Goal: Information Seeking & Learning: Learn about a topic

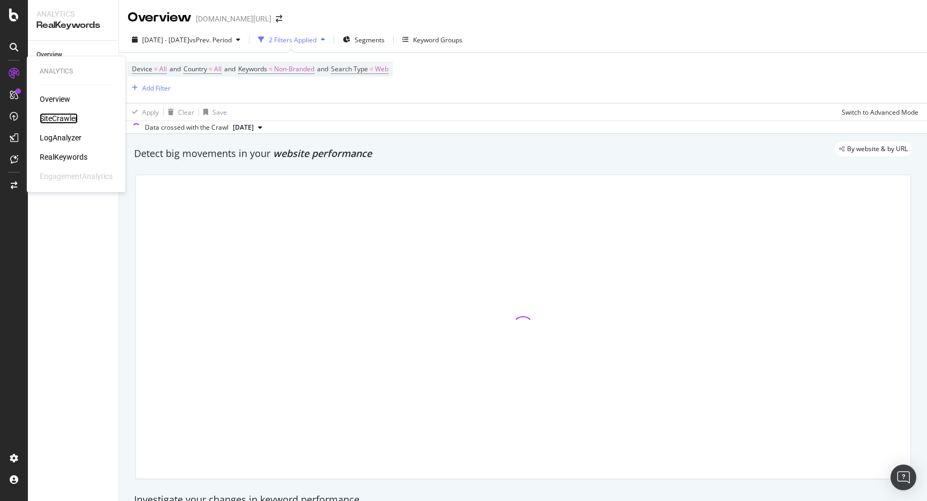
click at [56, 119] on div "SiteCrawler" at bounding box center [59, 118] width 38 height 11
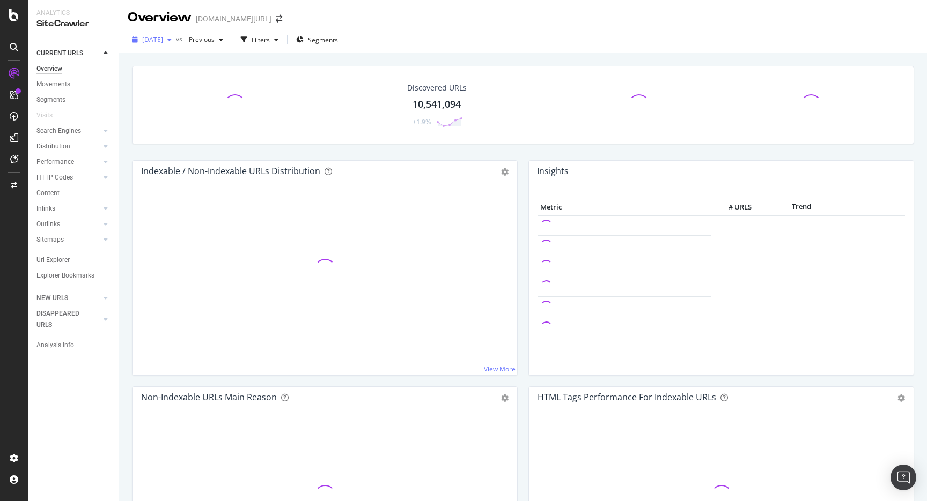
click at [167, 44] on div "[DATE]" at bounding box center [152, 40] width 48 height 16
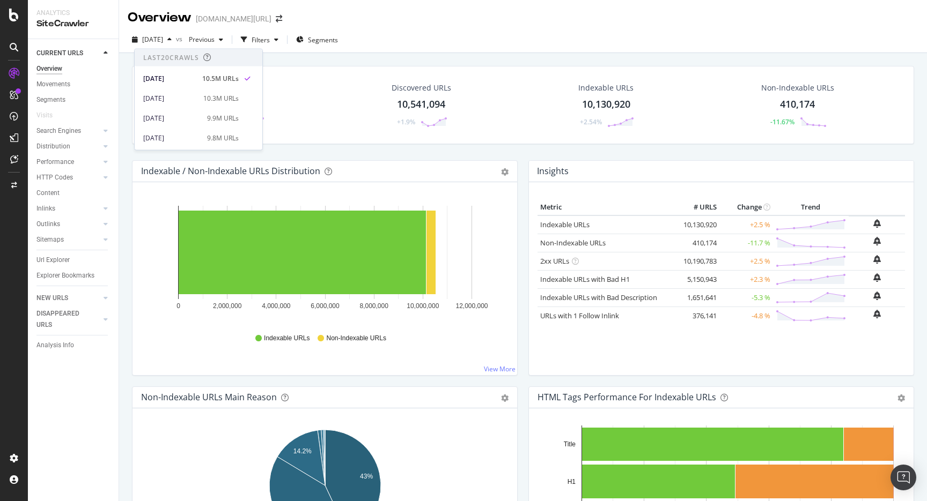
click at [407, 14] on div "Overview [DOMAIN_NAME][URL]" at bounding box center [523, 13] width 808 height 27
click at [62, 179] on div "HTTP Codes" at bounding box center [54, 177] width 36 height 11
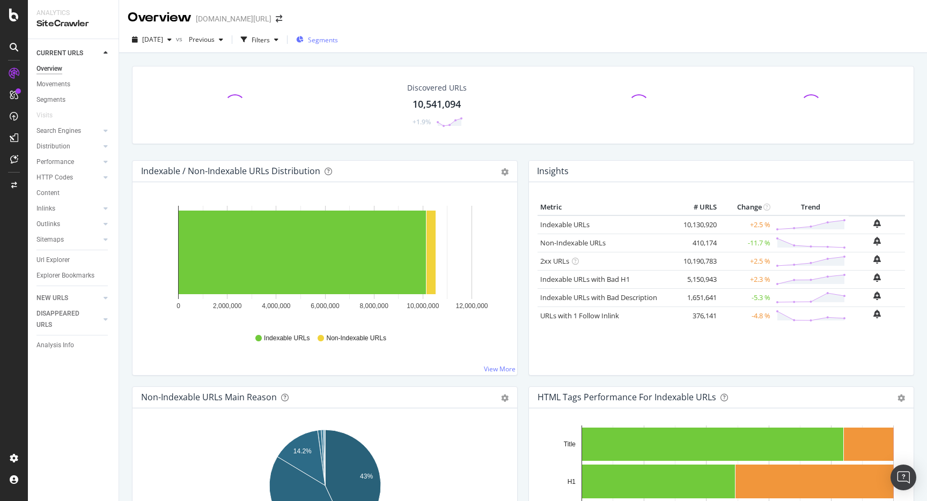
click at [327, 36] on div "Segments" at bounding box center [317, 39] width 42 height 9
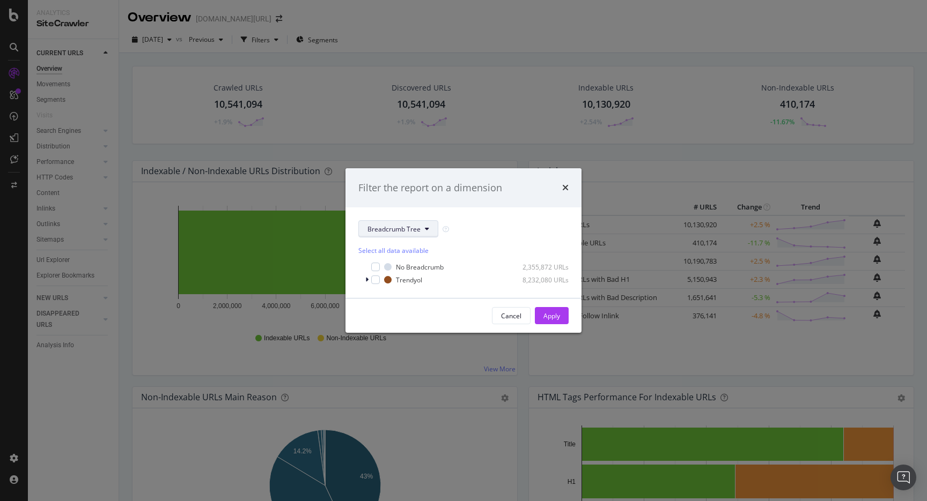
click at [417, 232] on span "Breadcrumb Tree" at bounding box center [393, 229] width 53 height 9
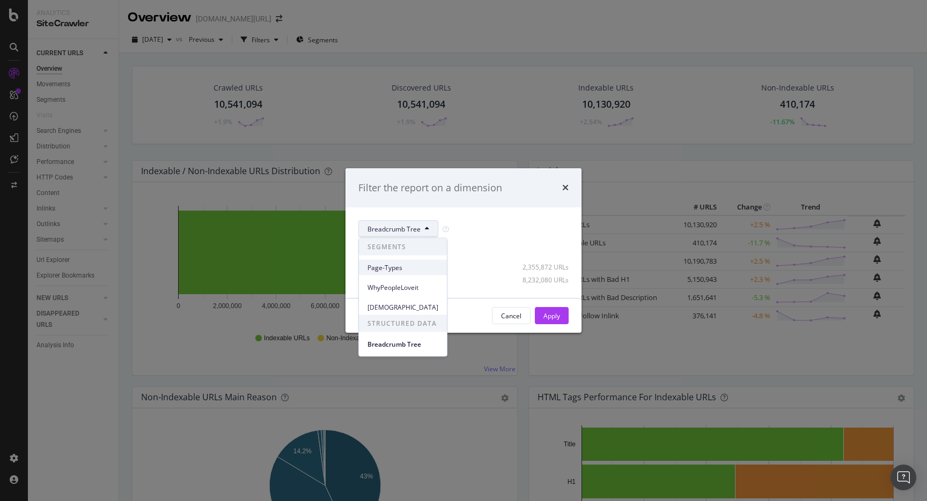
click at [407, 268] on span "Page-Types" at bounding box center [402, 268] width 71 height 10
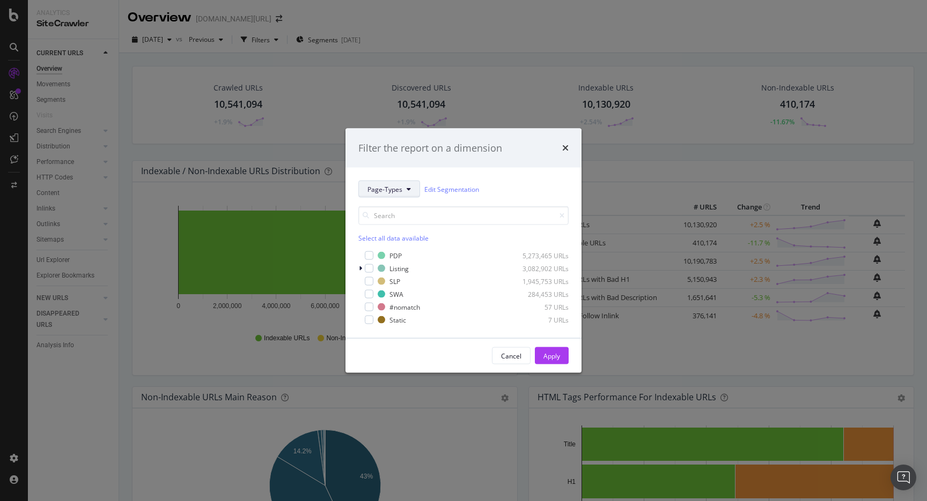
click at [395, 190] on span "Page-Types" at bounding box center [384, 188] width 35 height 9
click at [367, 291] on div "modal" at bounding box center [369, 294] width 9 height 9
click at [557, 351] on div "Apply" at bounding box center [551, 355] width 17 height 9
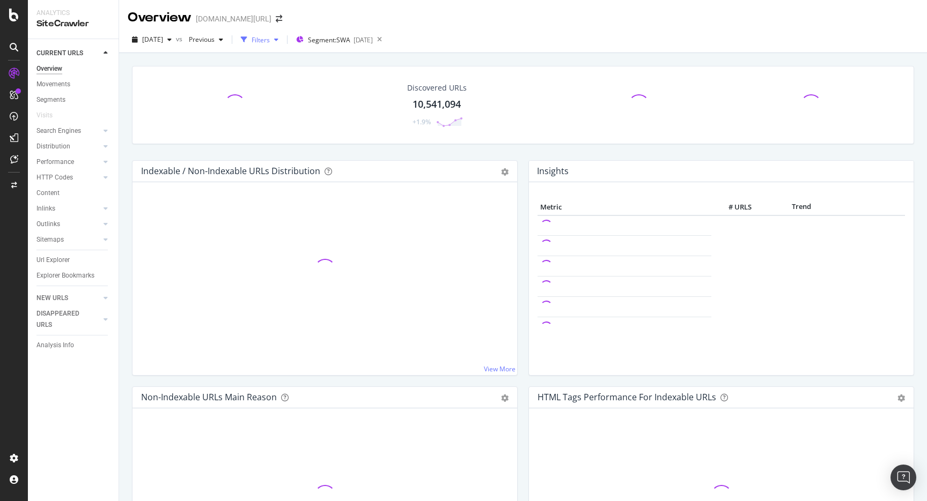
click at [270, 44] on div "Filters" at bounding box center [261, 39] width 18 height 9
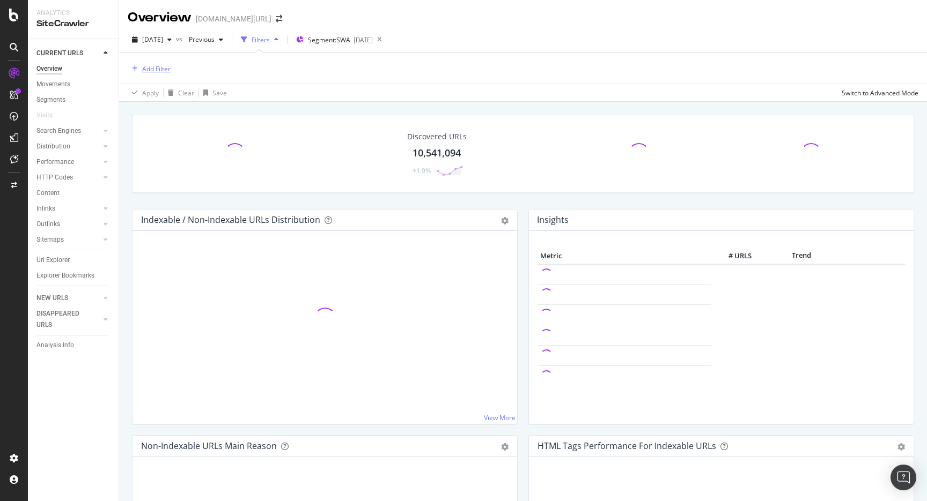
click at [166, 73] on div "Add Filter" at bounding box center [149, 69] width 43 height 12
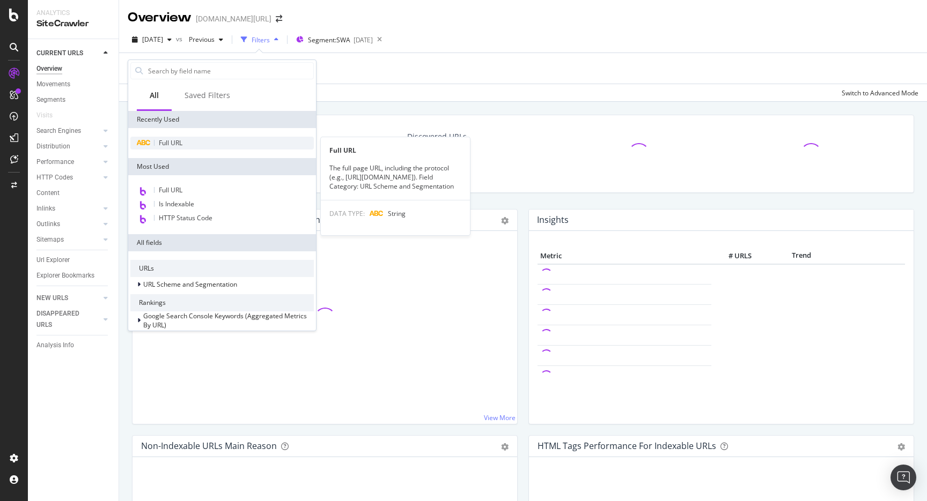
click at [171, 145] on span "Full URL" at bounding box center [171, 142] width 24 height 9
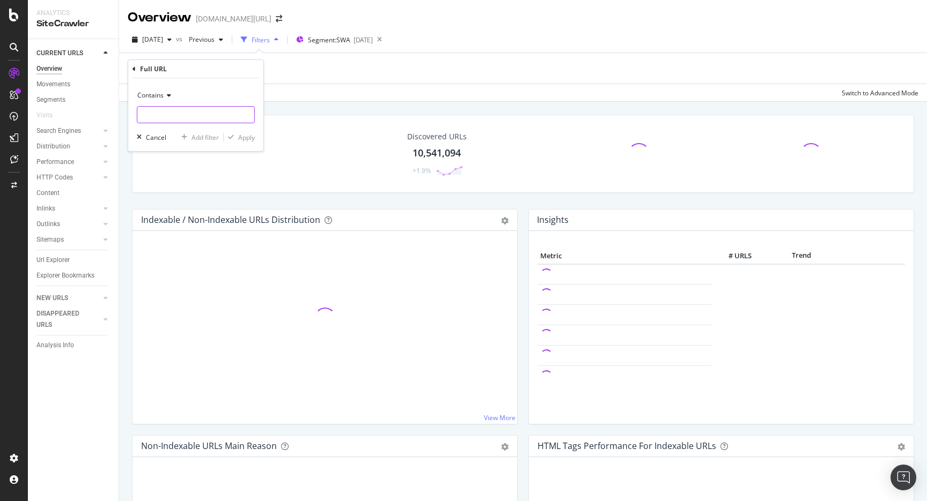
click at [192, 113] on input "text" at bounding box center [195, 114] width 117 height 17
type input "pi="
click at [164, 91] on div "Contains" at bounding box center [196, 95] width 118 height 17
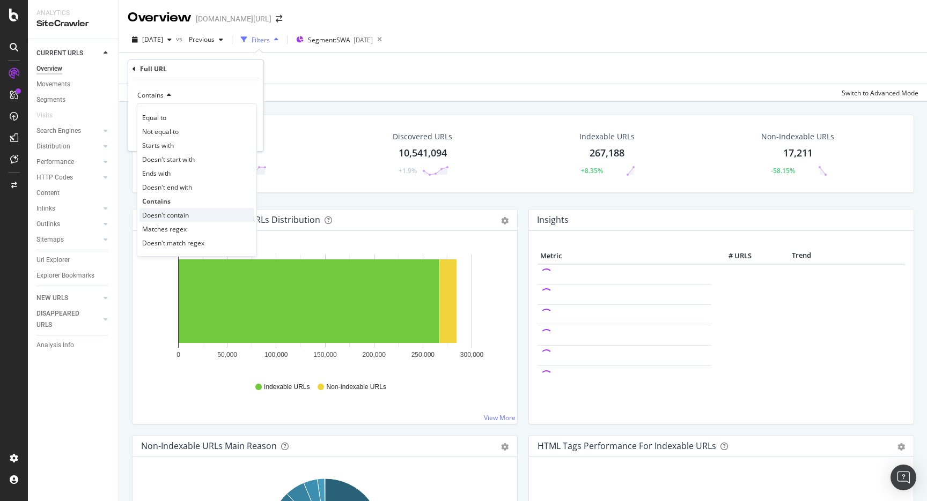
click at [169, 220] on div "Doesn't contain" at bounding box center [196, 215] width 115 height 14
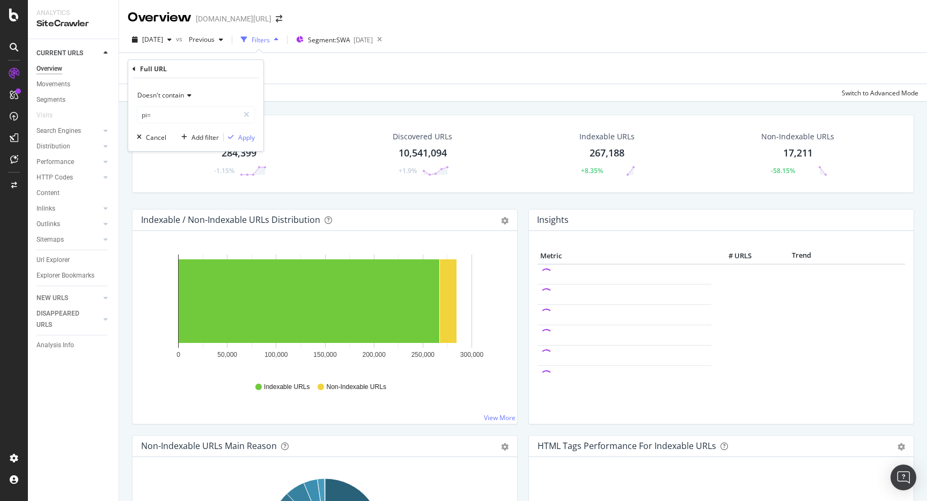
click at [237, 143] on div "Doesn't contain pi= Cancel Add filter Apply" at bounding box center [195, 114] width 135 height 73
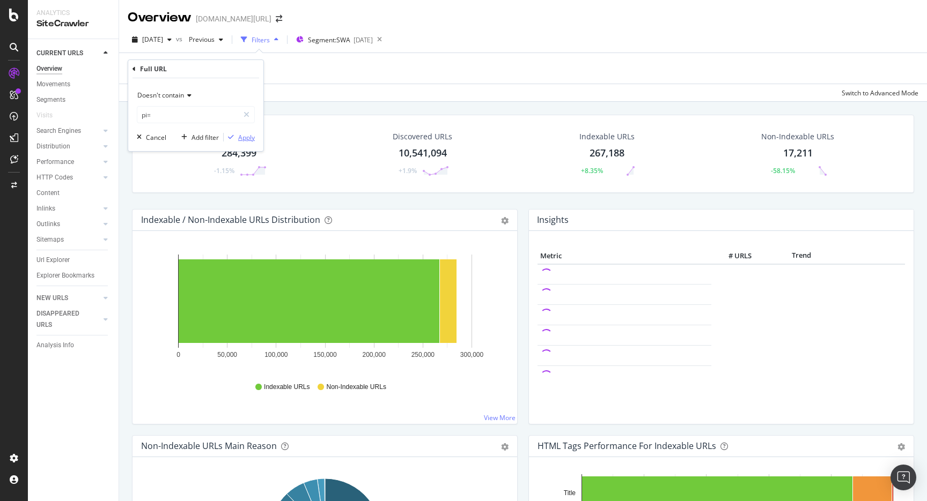
click at [238, 141] on div "Apply" at bounding box center [246, 137] width 17 height 9
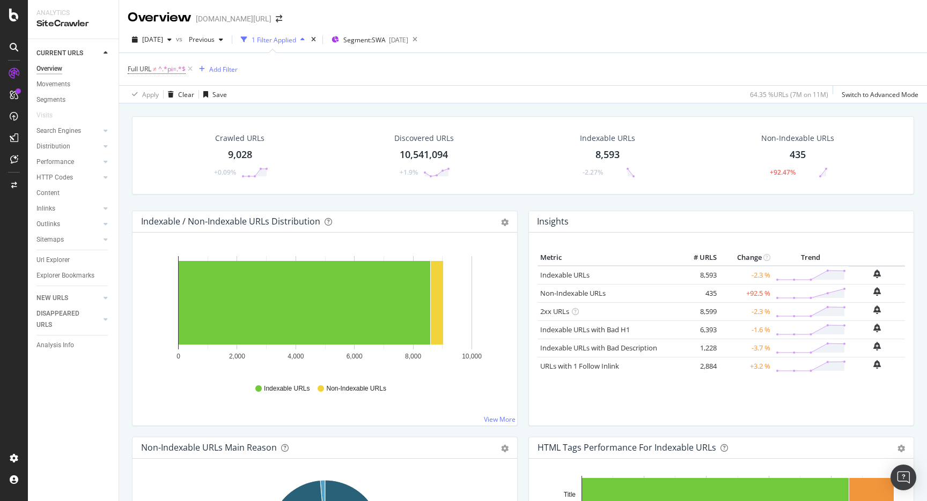
click at [59, 265] on div "Url Explorer" at bounding box center [52, 260] width 33 height 11
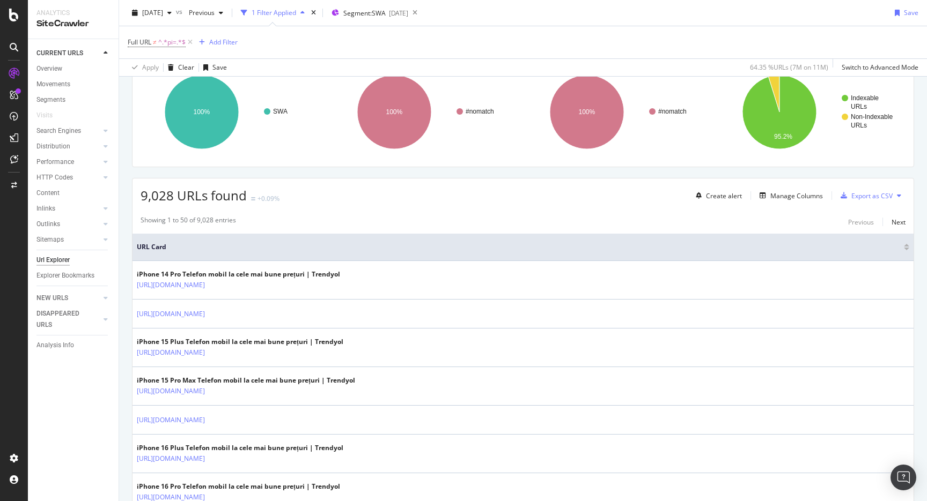
scroll to position [106, 0]
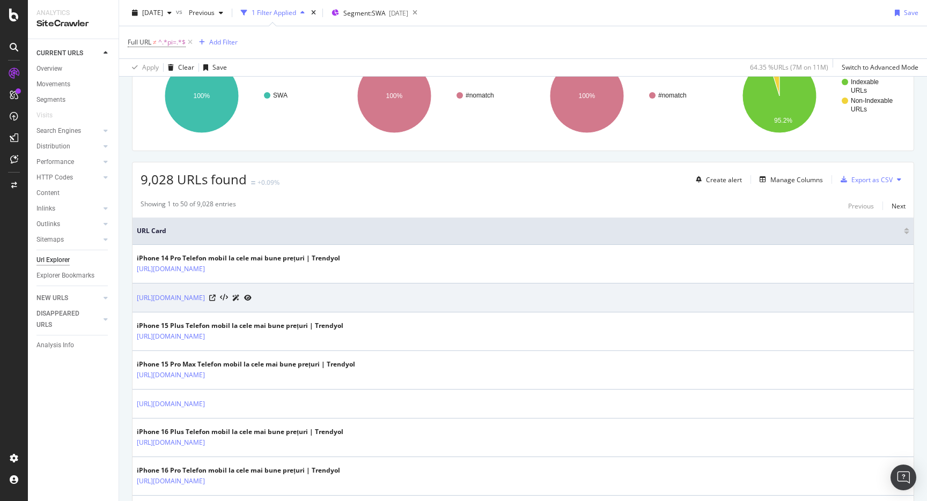
click at [252, 296] on div "[URL][DOMAIN_NAME]" at bounding box center [194, 297] width 115 height 11
click at [216, 297] on icon at bounding box center [212, 298] width 6 height 6
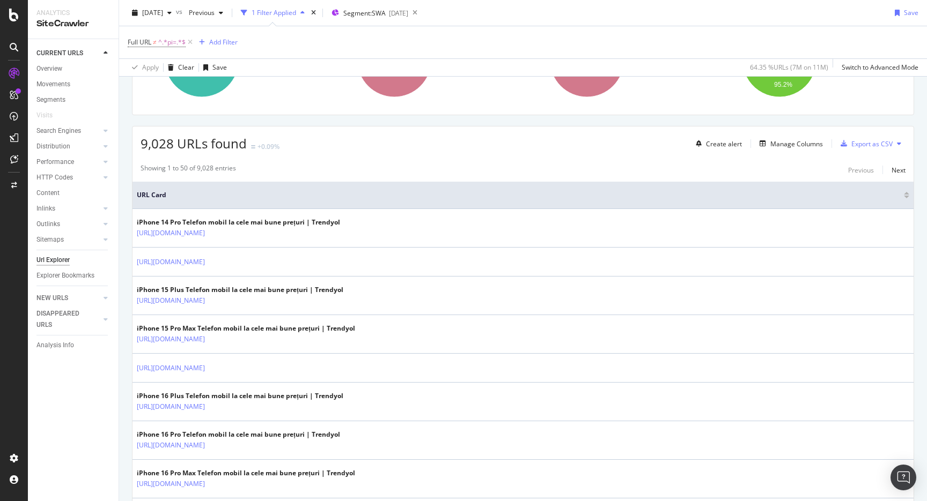
scroll to position [143, 0]
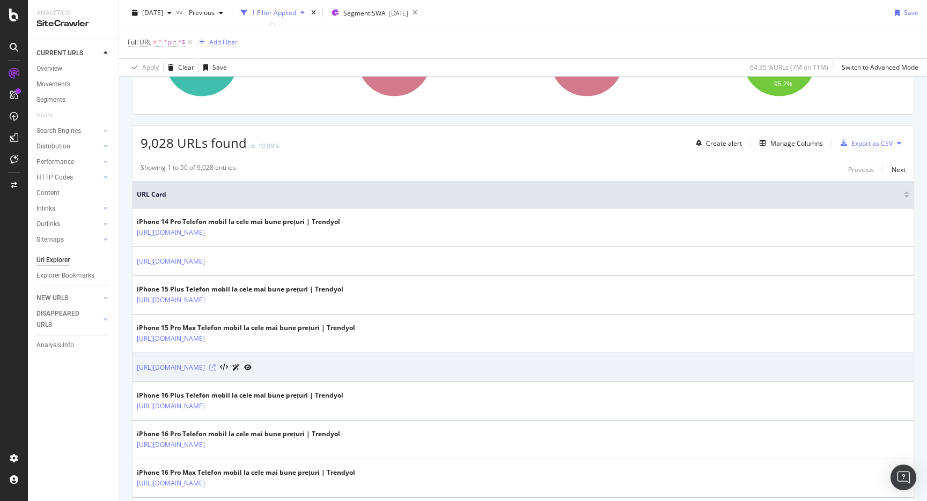
click at [216, 369] on icon at bounding box center [212, 368] width 6 height 6
click at [216, 368] on icon at bounding box center [212, 368] width 6 height 6
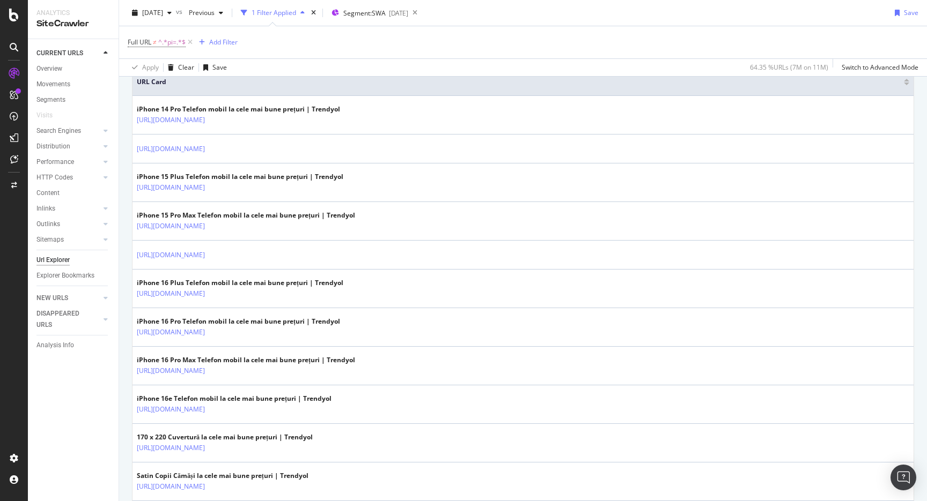
scroll to position [0, 0]
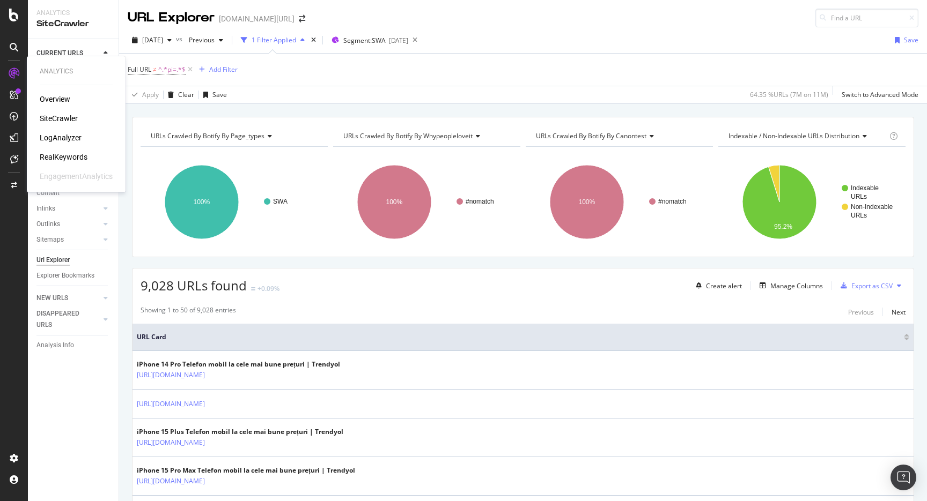
click at [50, 156] on div "RealKeywords" at bounding box center [64, 157] width 48 height 11
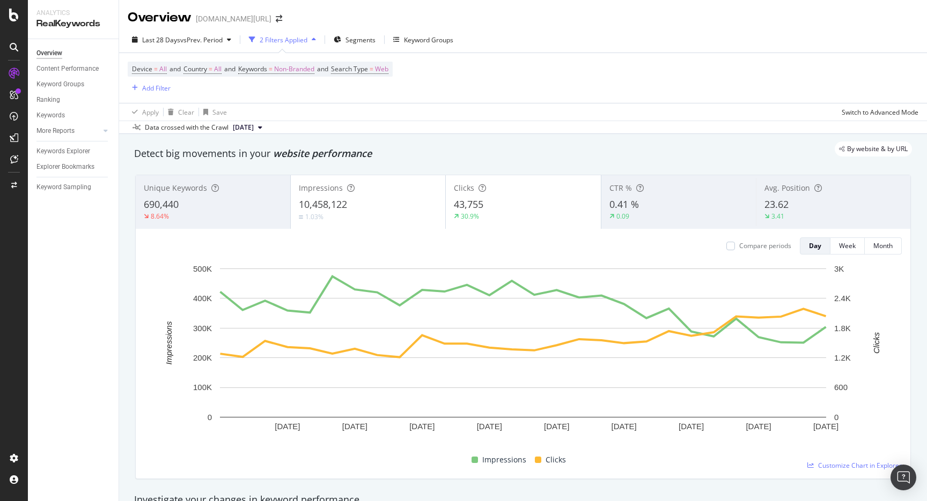
click at [359, 54] on div "Device = All and Country = All and Keywords = Non-Branded and Search Type = Web…" at bounding box center [523, 78] width 791 height 50
click at [359, 40] on span "Segments" at bounding box center [360, 39] width 30 height 9
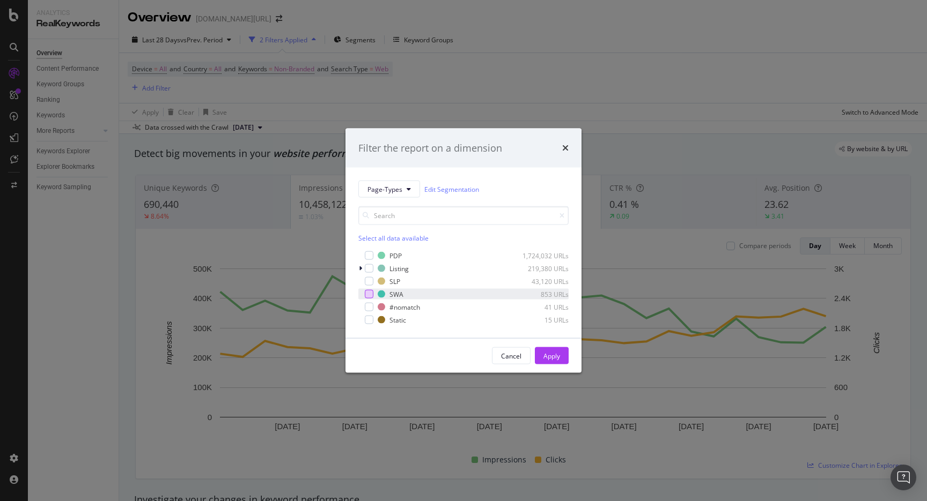
click at [367, 293] on div "modal" at bounding box center [369, 294] width 9 height 9
click at [551, 351] on div "Apply" at bounding box center [551, 355] width 17 height 9
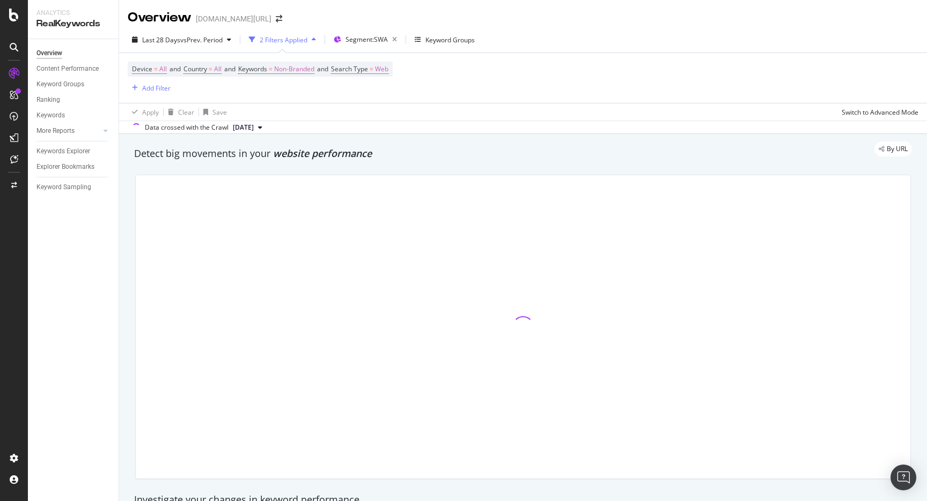
click at [180, 29] on div "Last 28 Days vs Prev. Period 2 Filters Applied Segment: SWA Keyword Groups Devi…" at bounding box center [523, 80] width 808 height 107
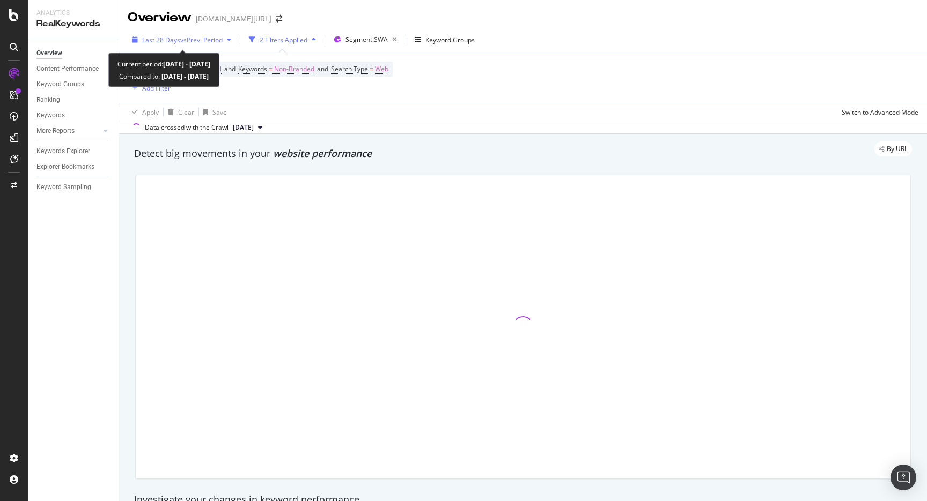
click at [180, 36] on span "vs Prev. Period" at bounding box center [201, 39] width 42 height 9
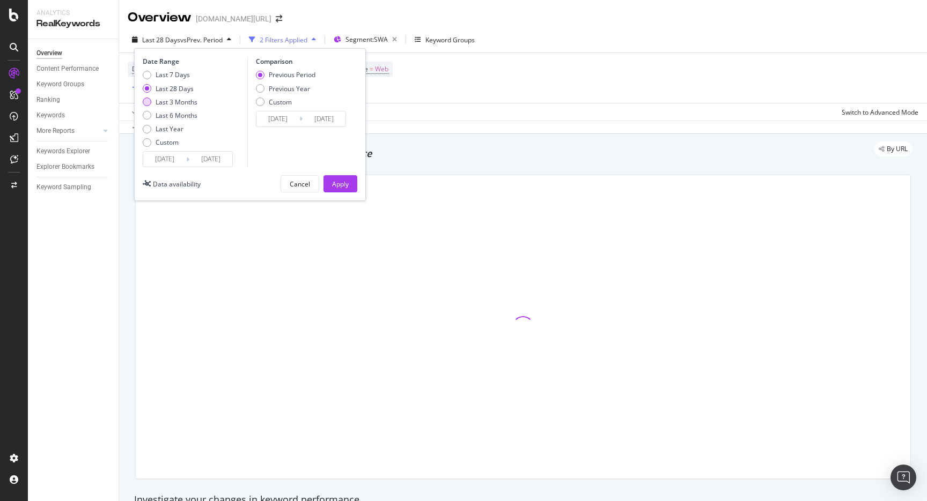
click at [176, 101] on div "Last 3 Months" at bounding box center [177, 102] width 42 height 9
type input "[DATE]"
click at [338, 188] on div "Apply" at bounding box center [340, 184] width 17 height 9
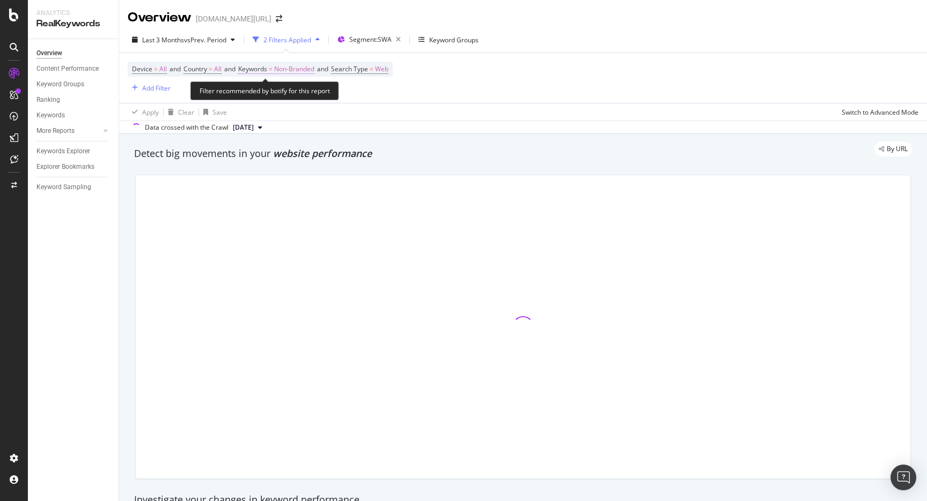
click at [291, 73] on span "Non-Branded" at bounding box center [294, 69] width 40 height 15
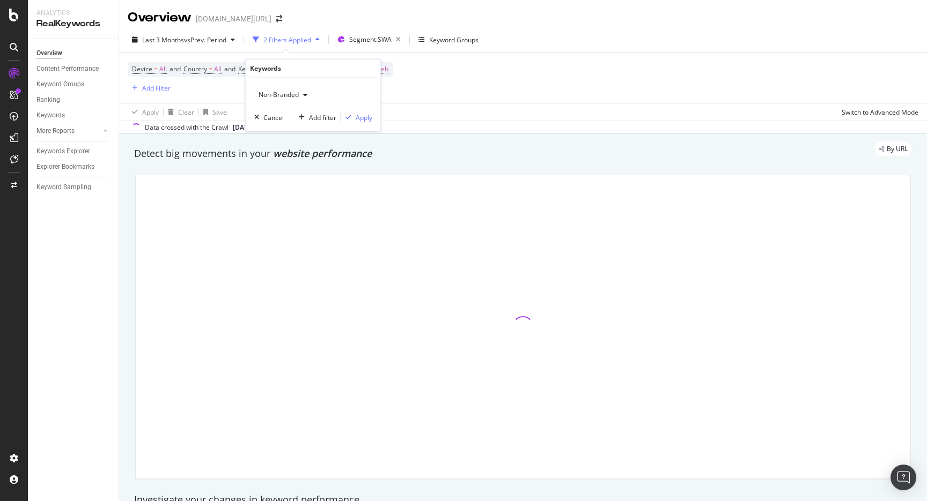
click at [283, 109] on div "Non-Branded Cancel Add filter Apply" at bounding box center [313, 105] width 135 height 54
click at [283, 99] on div "Non-Branded" at bounding box center [282, 95] width 57 height 16
click at [285, 95] on span "Non-Branded" at bounding box center [276, 94] width 45 height 9
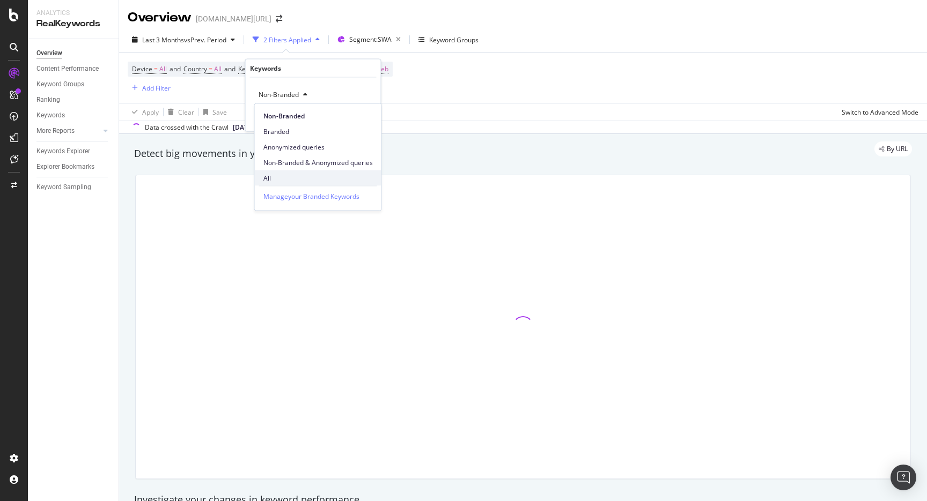
click at [273, 173] on div "All" at bounding box center [318, 179] width 127 height 16
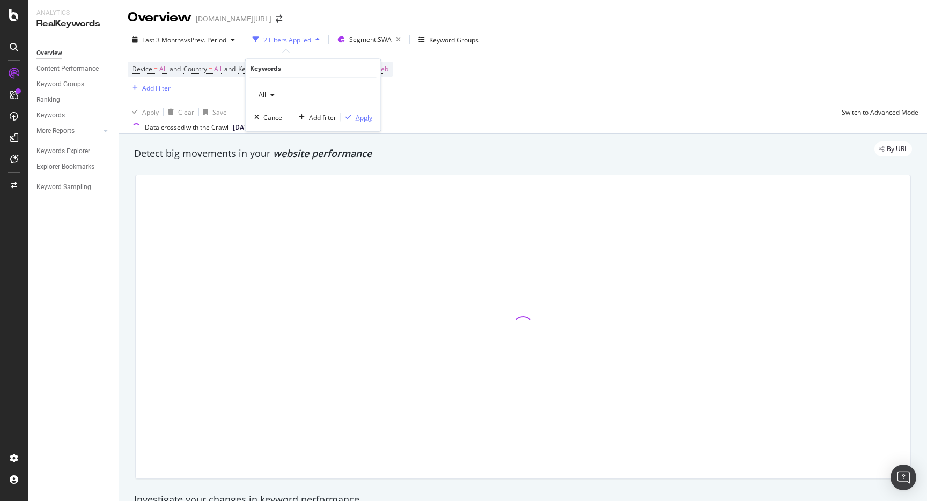
click at [365, 121] on div "Apply" at bounding box center [364, 117] width 17 height 9
click at [440, 82] on div "Device = All and Country = All and Keywords = All and Search Type = Web Add Fil…" at bounding box center [523, 78] width 791 height 50
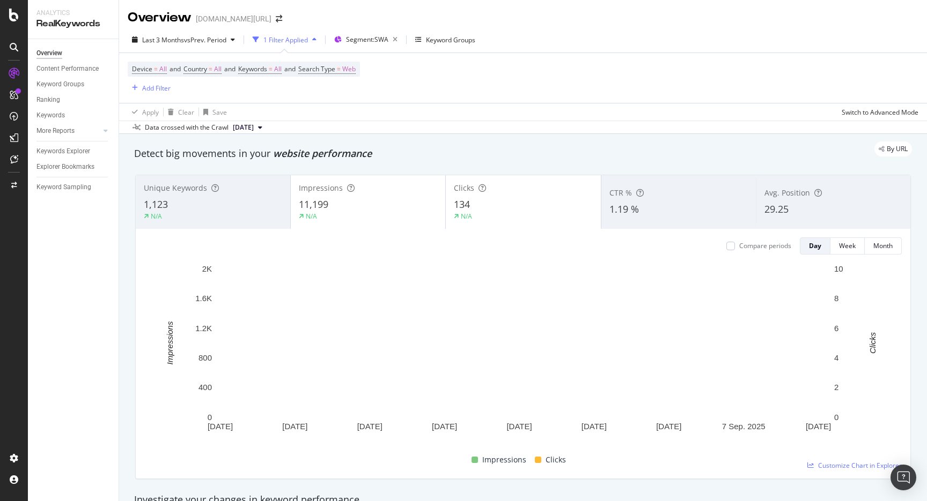
click at [607, 68] on div "Device = All and Country = All and Keywords = All and Search Type = Web Add Fil…" at bounding box center [523, 78] width 791 height 50
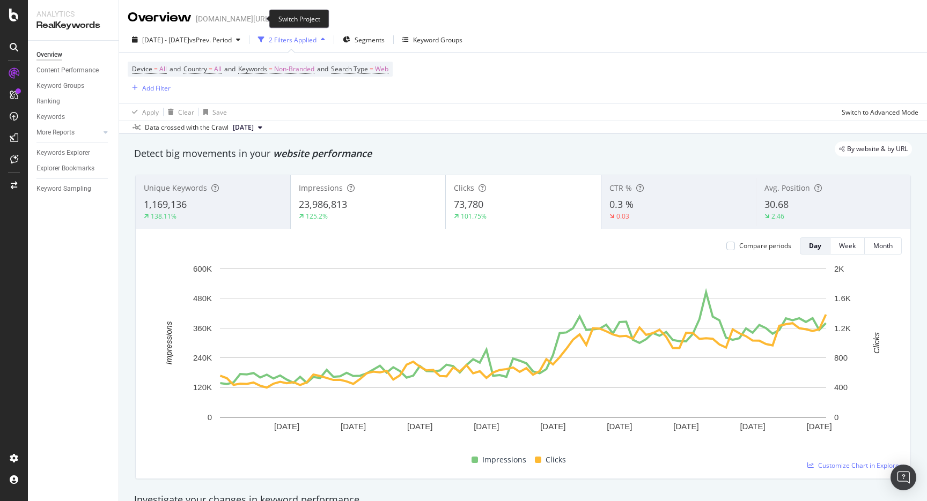
click at [276, 19] on icon "arrow-right-arrow-left" at bounding box center [279, 19] width 6 height 8
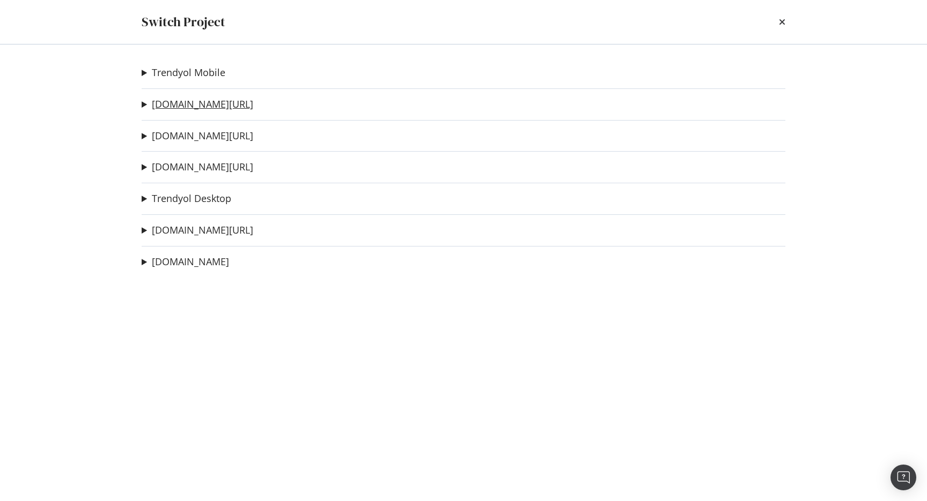
click at [208, 105] on link "trendyol.com/ar" at bounding box center [202, 104] width 101 height 11
